Goal: Use online tool/utility

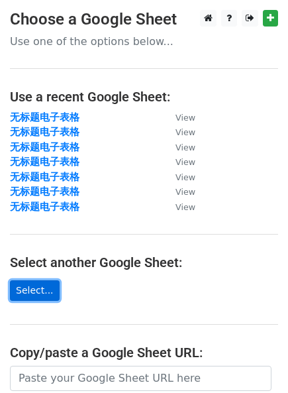
click at [40, 299] on link "Select..." at bounding box center [35, 290] width 50 height 21
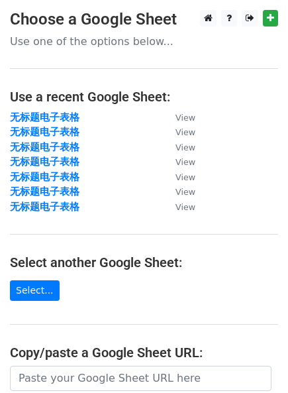
scroll to position [221, 0]
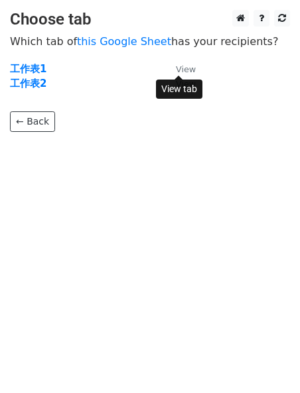
click at [186, 72] on small "View" at bounding box center [186, 69] width 20 height 10
click at [39, 64] on strong "工作表1" at bounding box center [28, 69] width 36 height 12
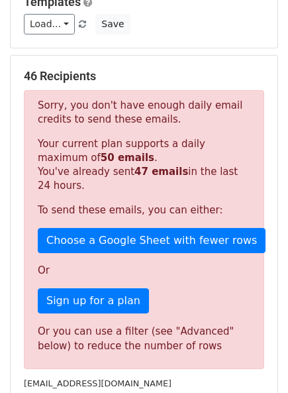
scroll to position [147, 0]
